Goal: Information Seeking & Learning: Find specific fact

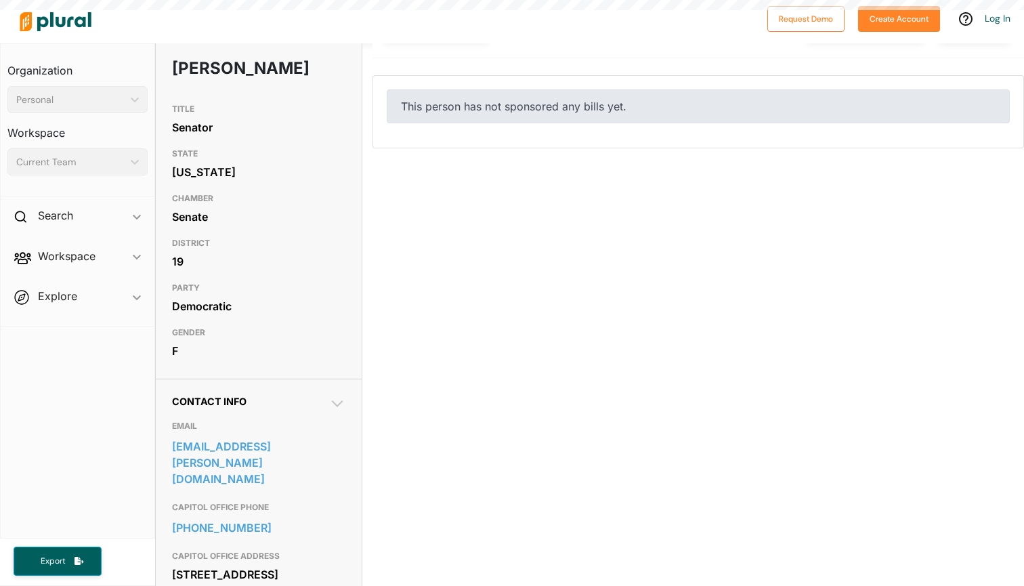
scroll to position [95, 0]
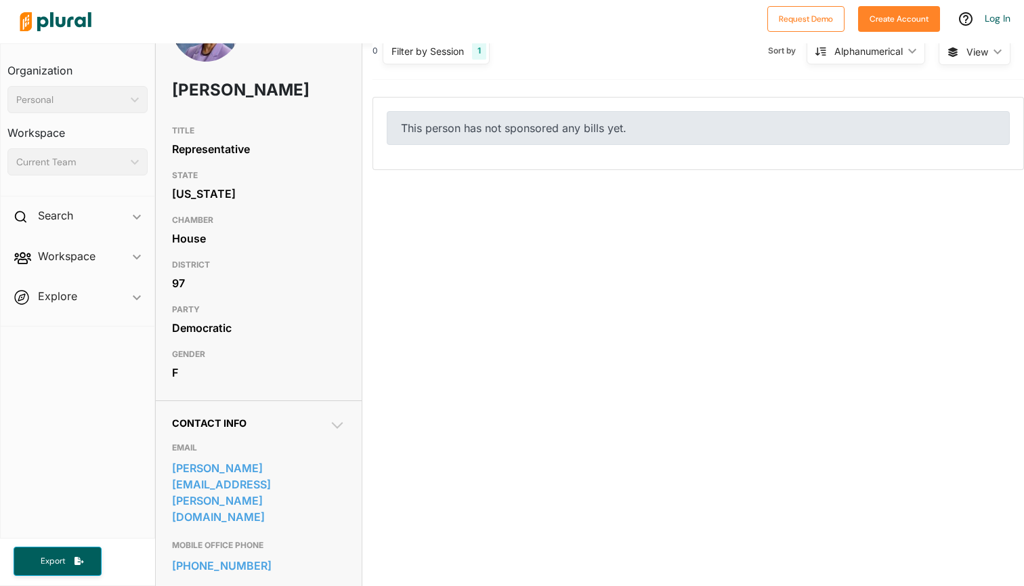
scroll to position [68, 0]
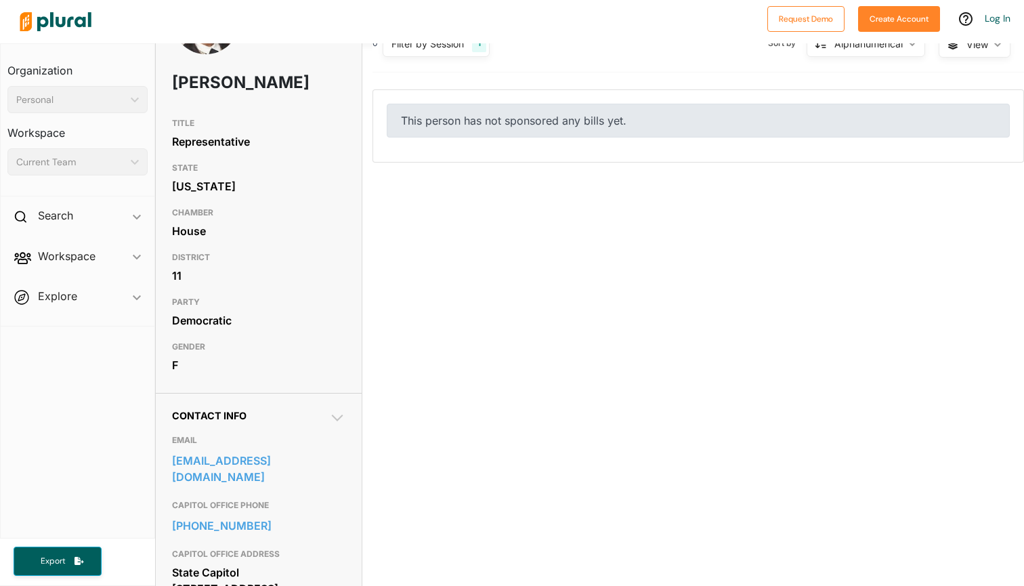
scroll to position [76, 0]
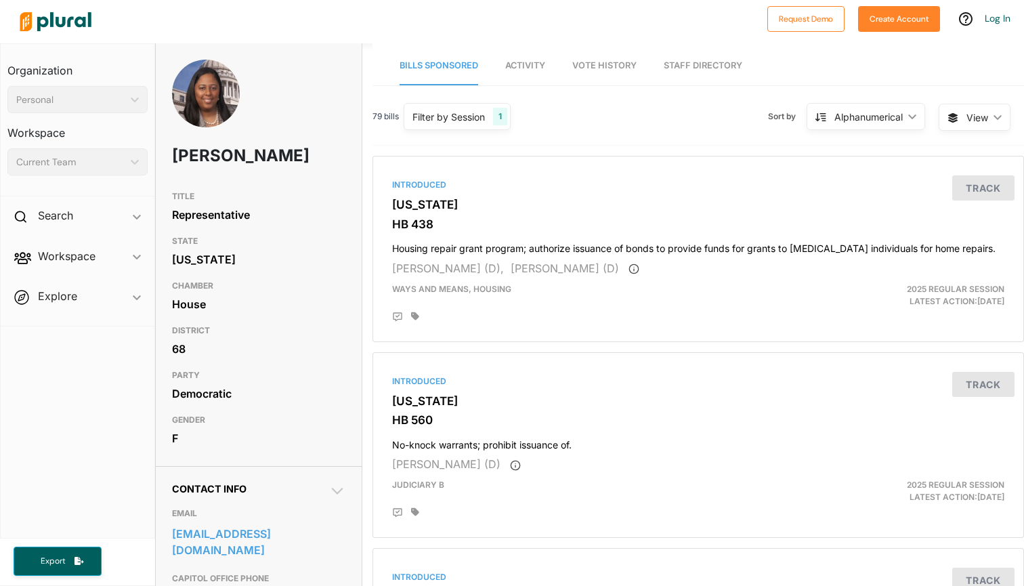
scroll to position [53, 0]
